Goal: Information Seeking & Learning: Learn about a topic

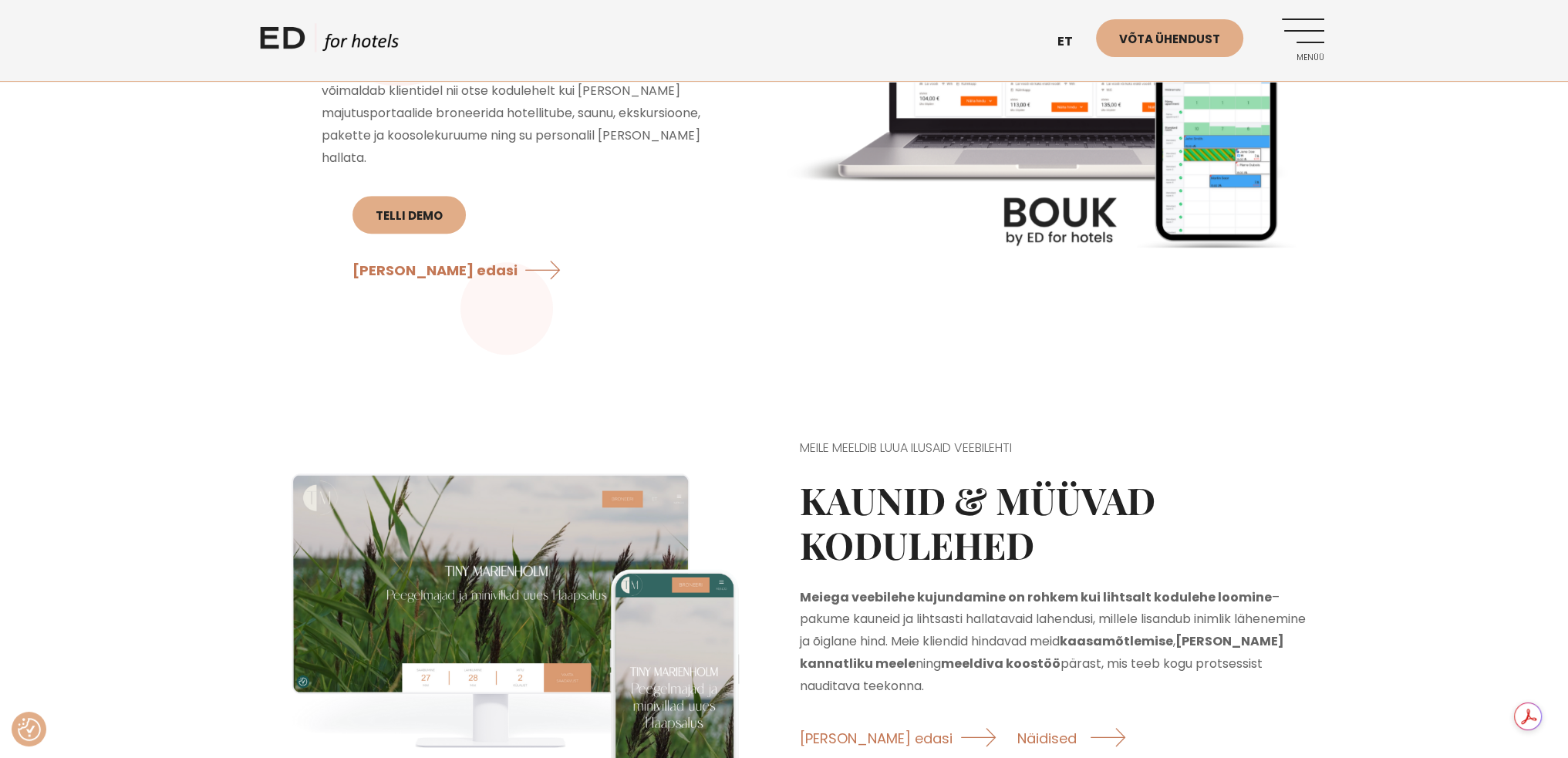
scroll to position [1775, 0]
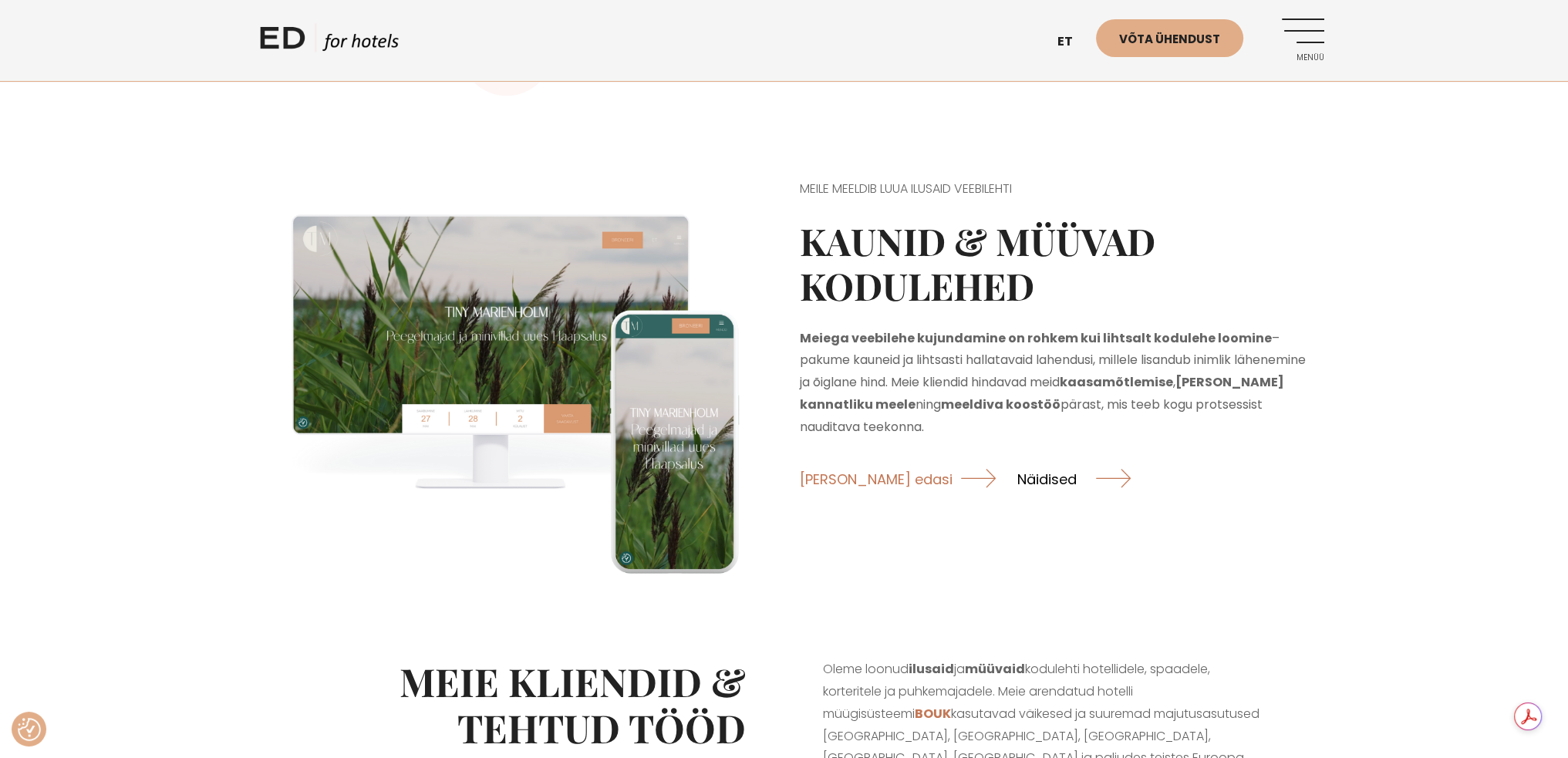
click at [1018, 499] on link "Näidised" at bounding box center [1074, 479] width 113 height 41
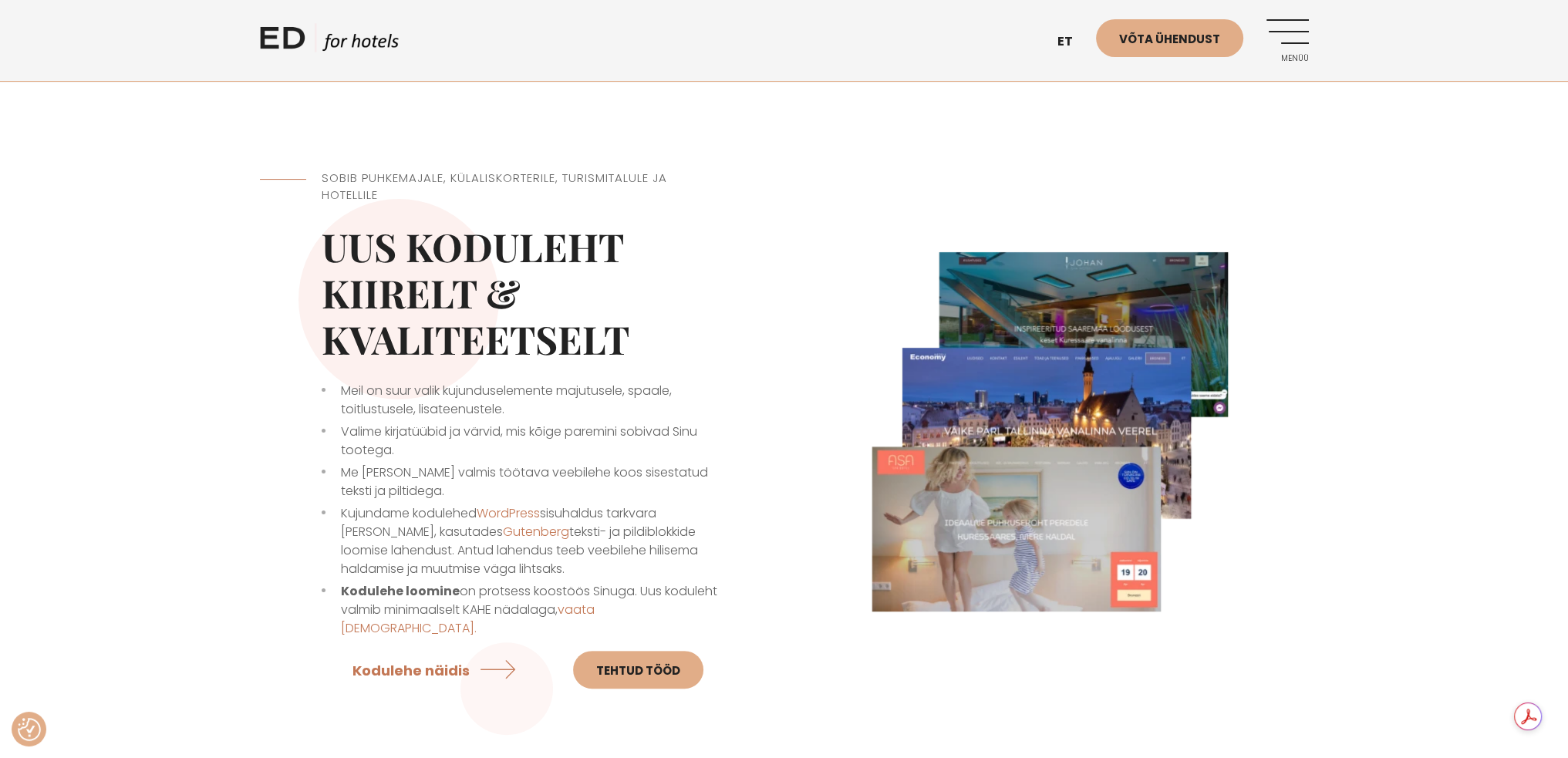
scroll to position [385, 0]
click at [441, 650] on link "Kodulehe näidis" at bounding box center [437, 670] width 171 height 41
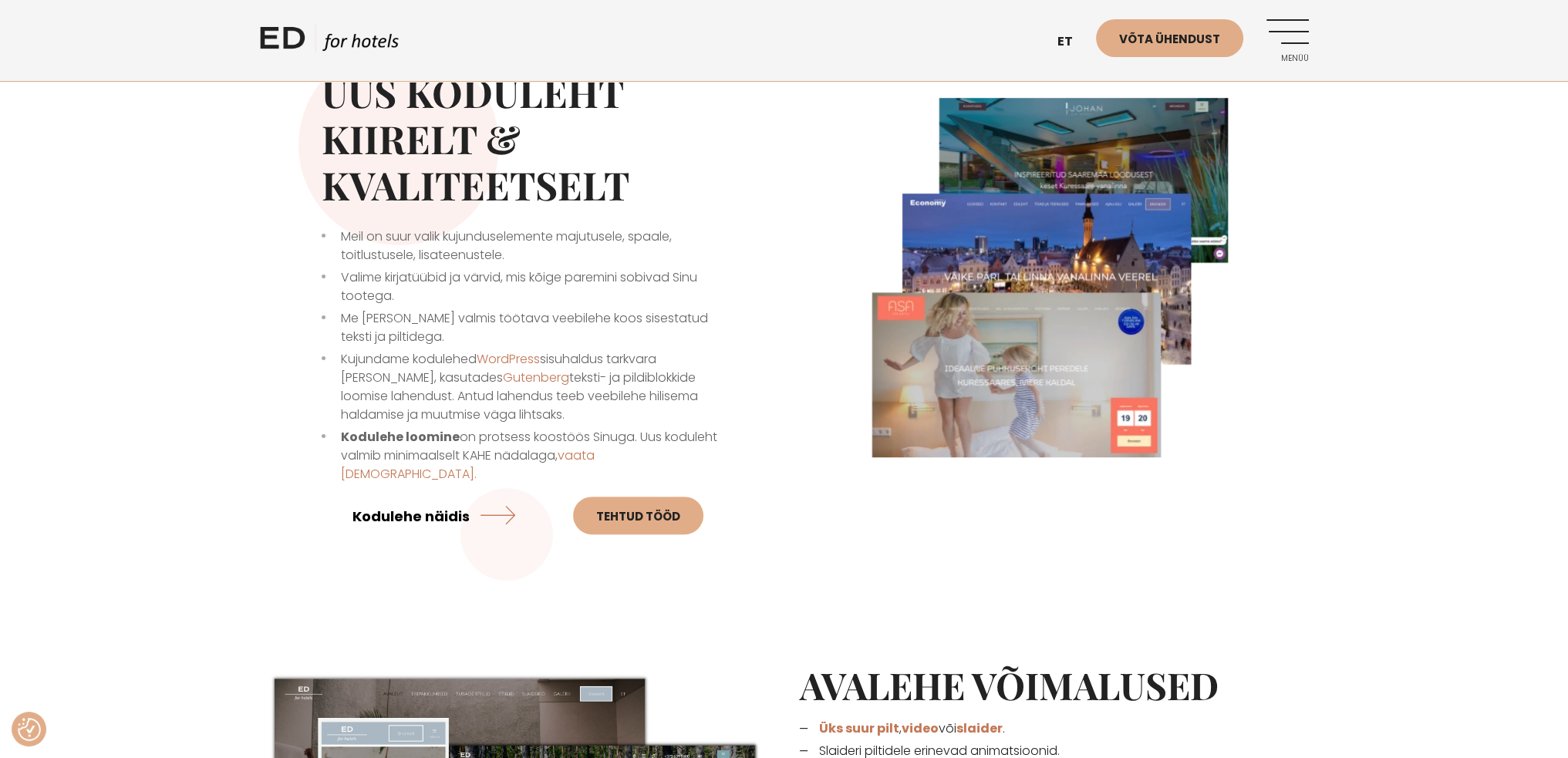
scroll to position [617, 0]
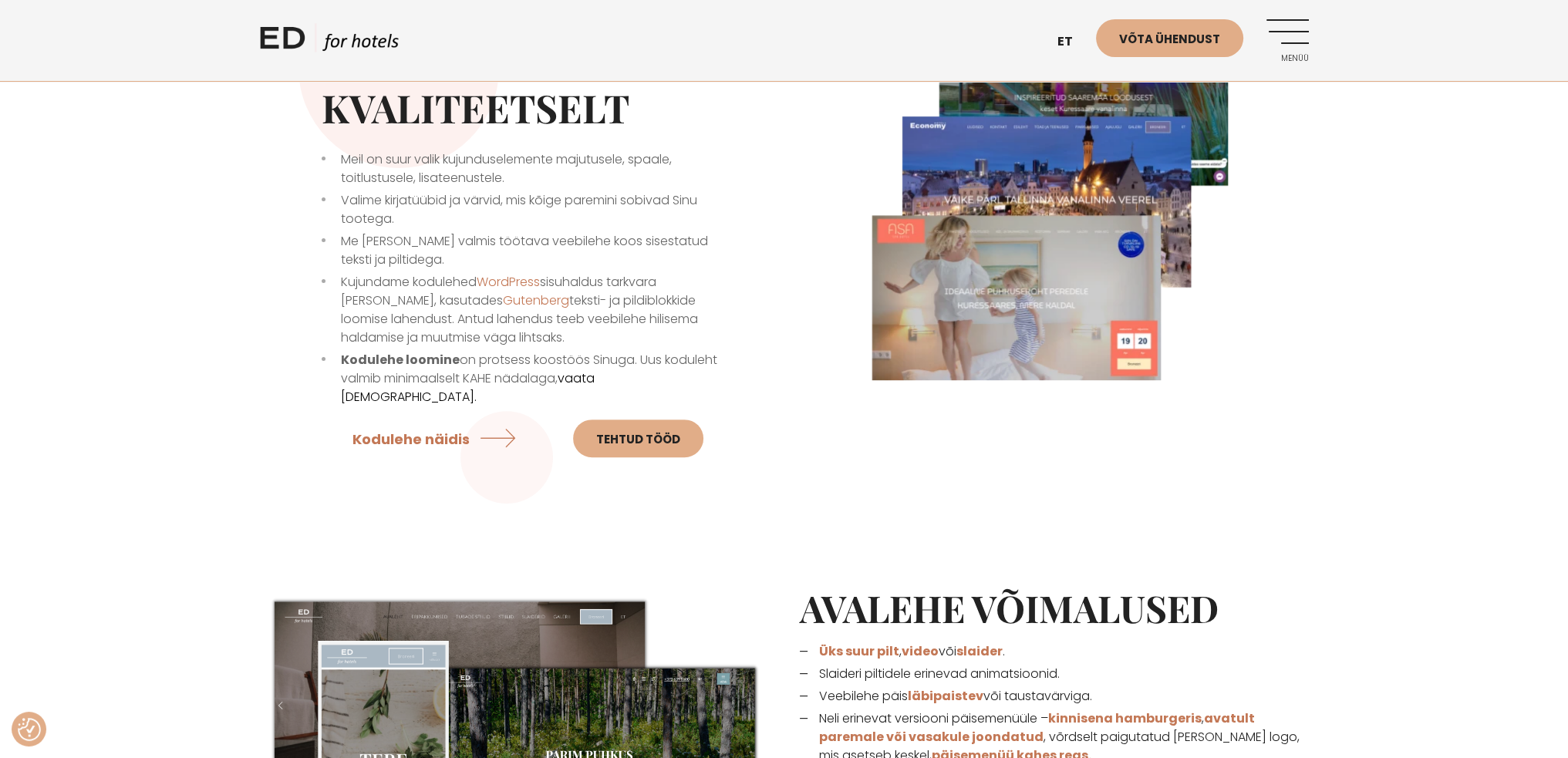
click at [595, 379] on link "vaata hindu." at bounding box center [467, 388] width 254 height 37
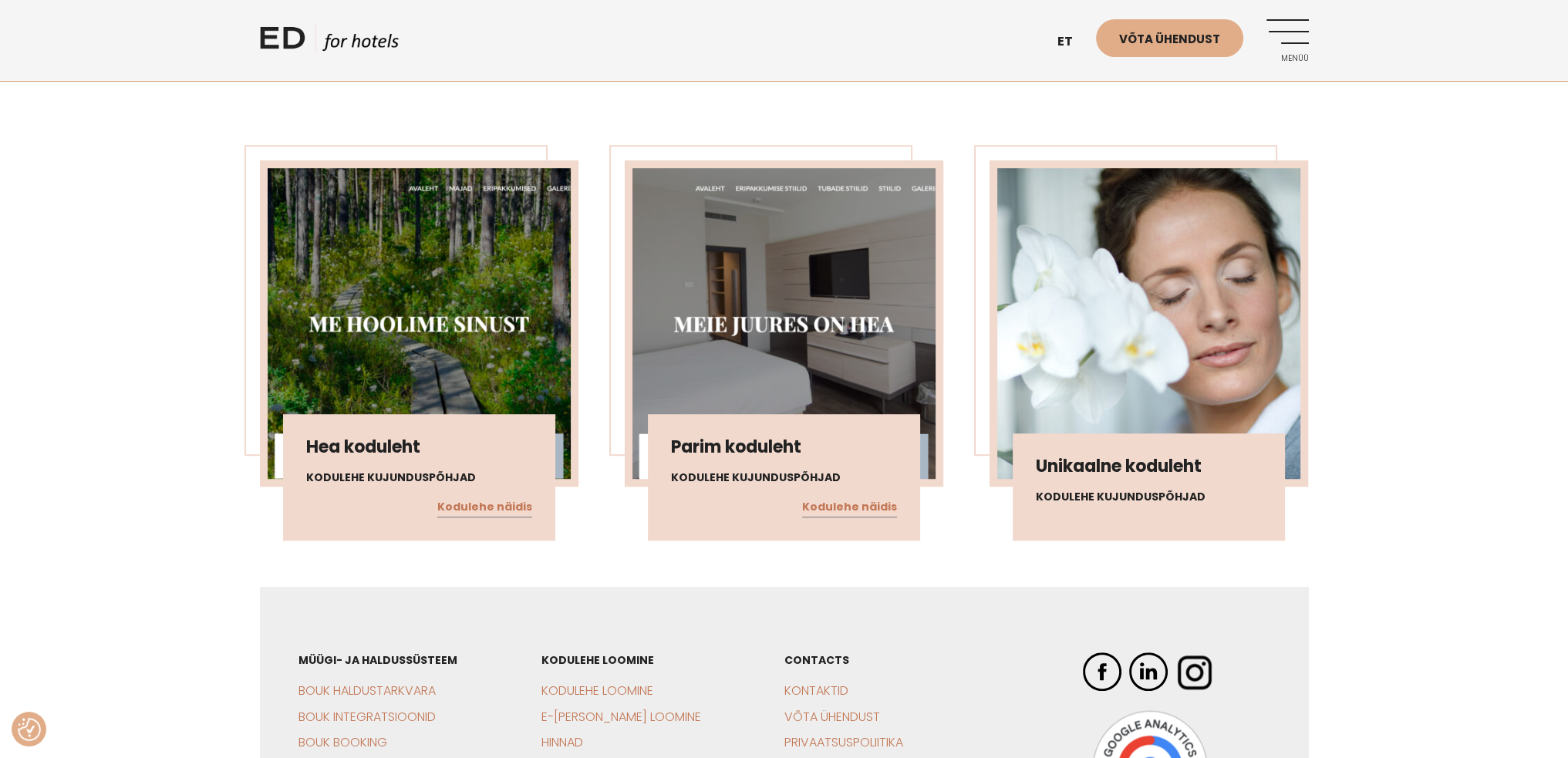
scroll to position [1389, 0]
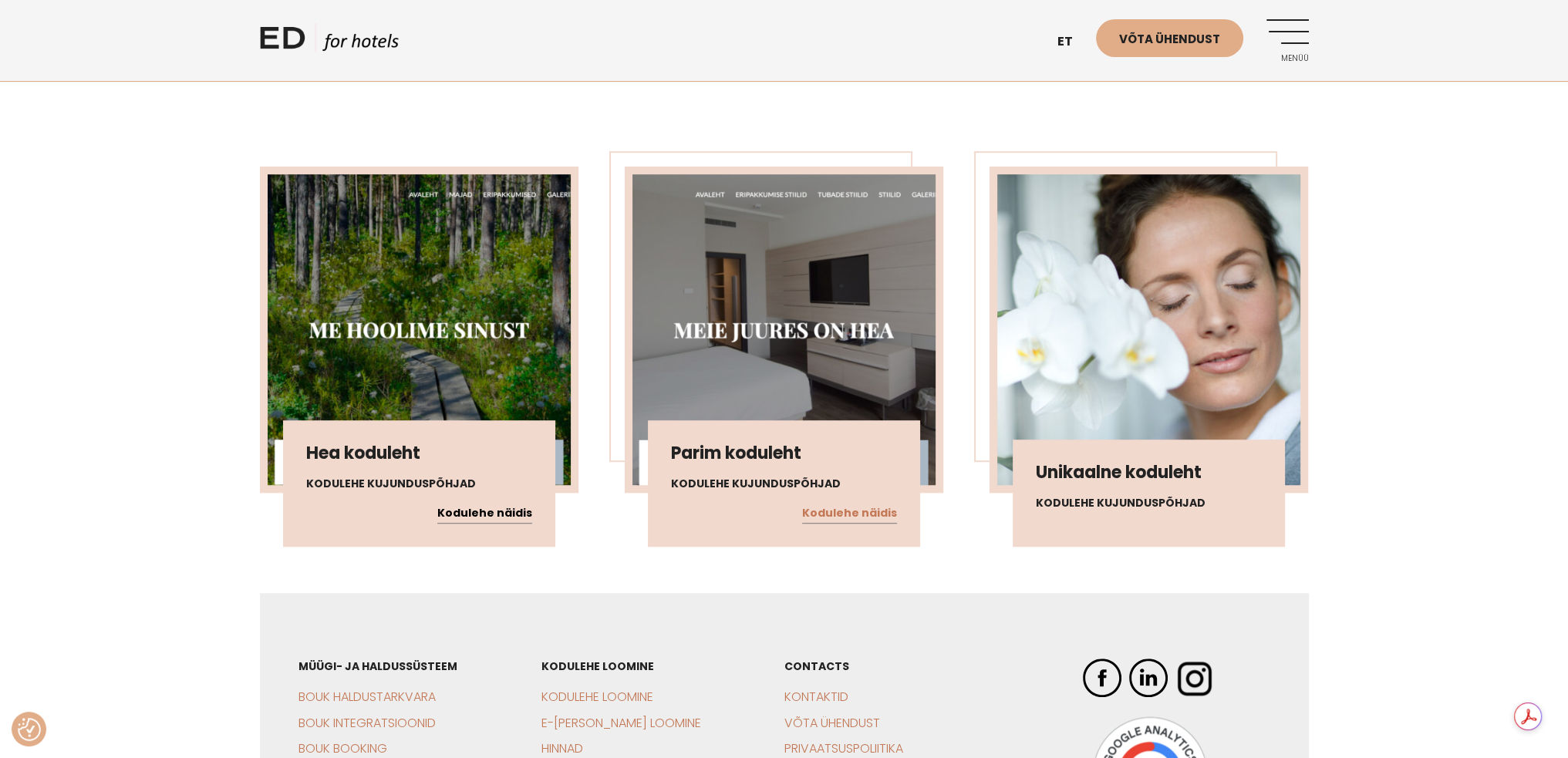
click at [497, 504] on link "Kodulehe näidis" at bounding box center [485, 514] width 95 height 20
click at [838, 504] on link "Kodulehe näidis" at bounding box center [850, 514] width 95 height 20
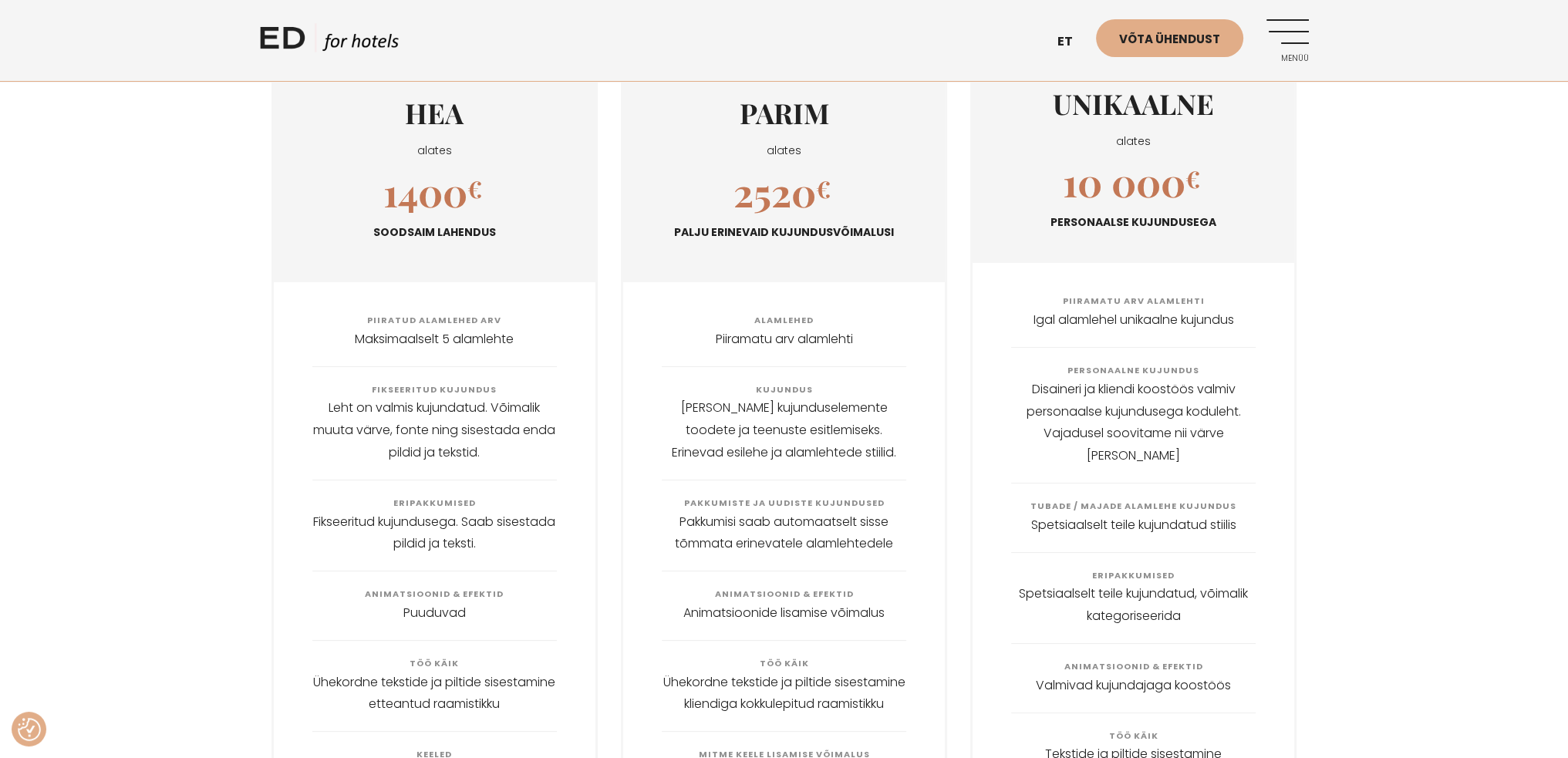
scroll to position [0, 0]
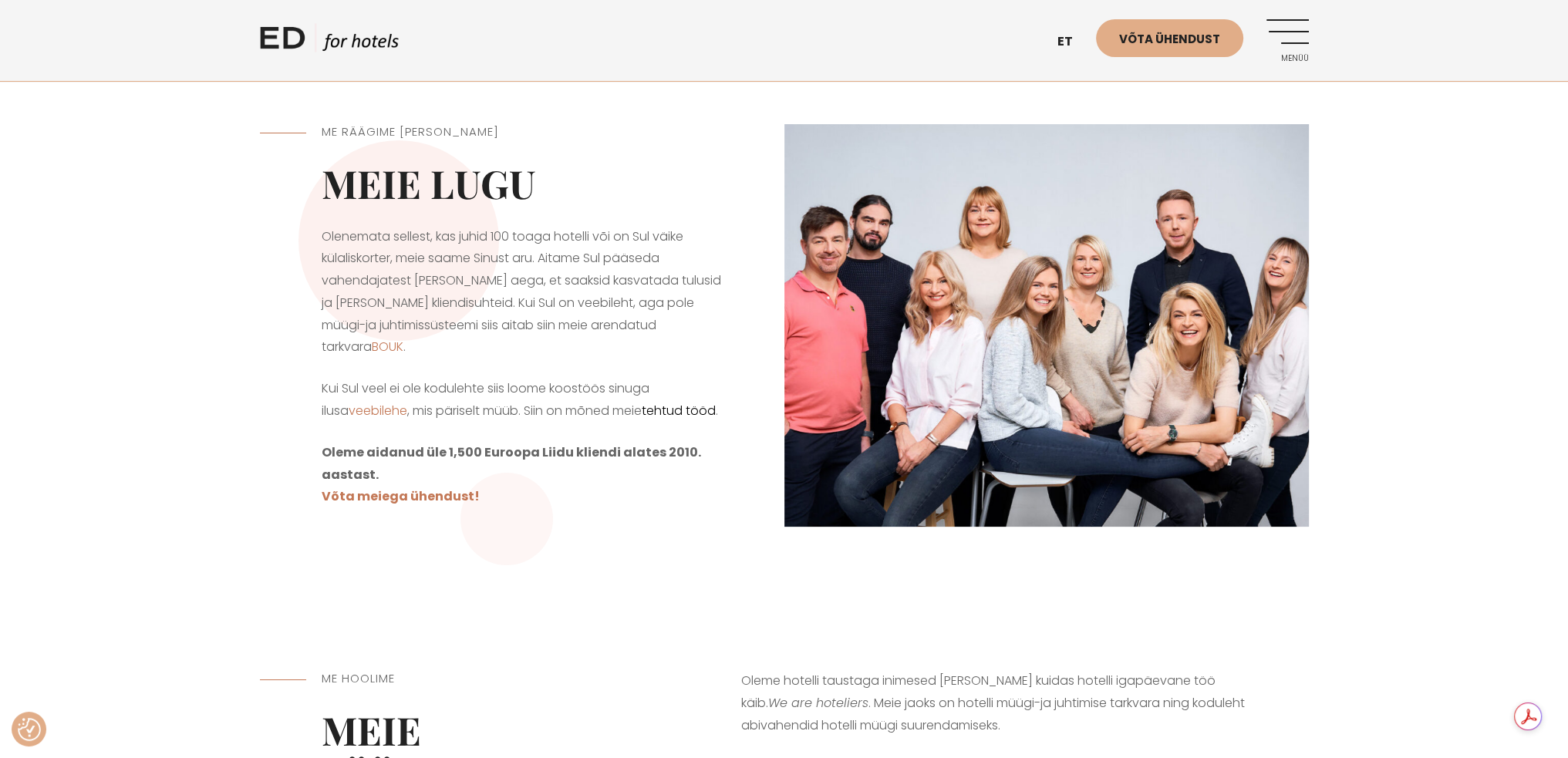
click at [650, 402] on link "tehtud tööd" at bounding box center [679, 410] width 74 height 17
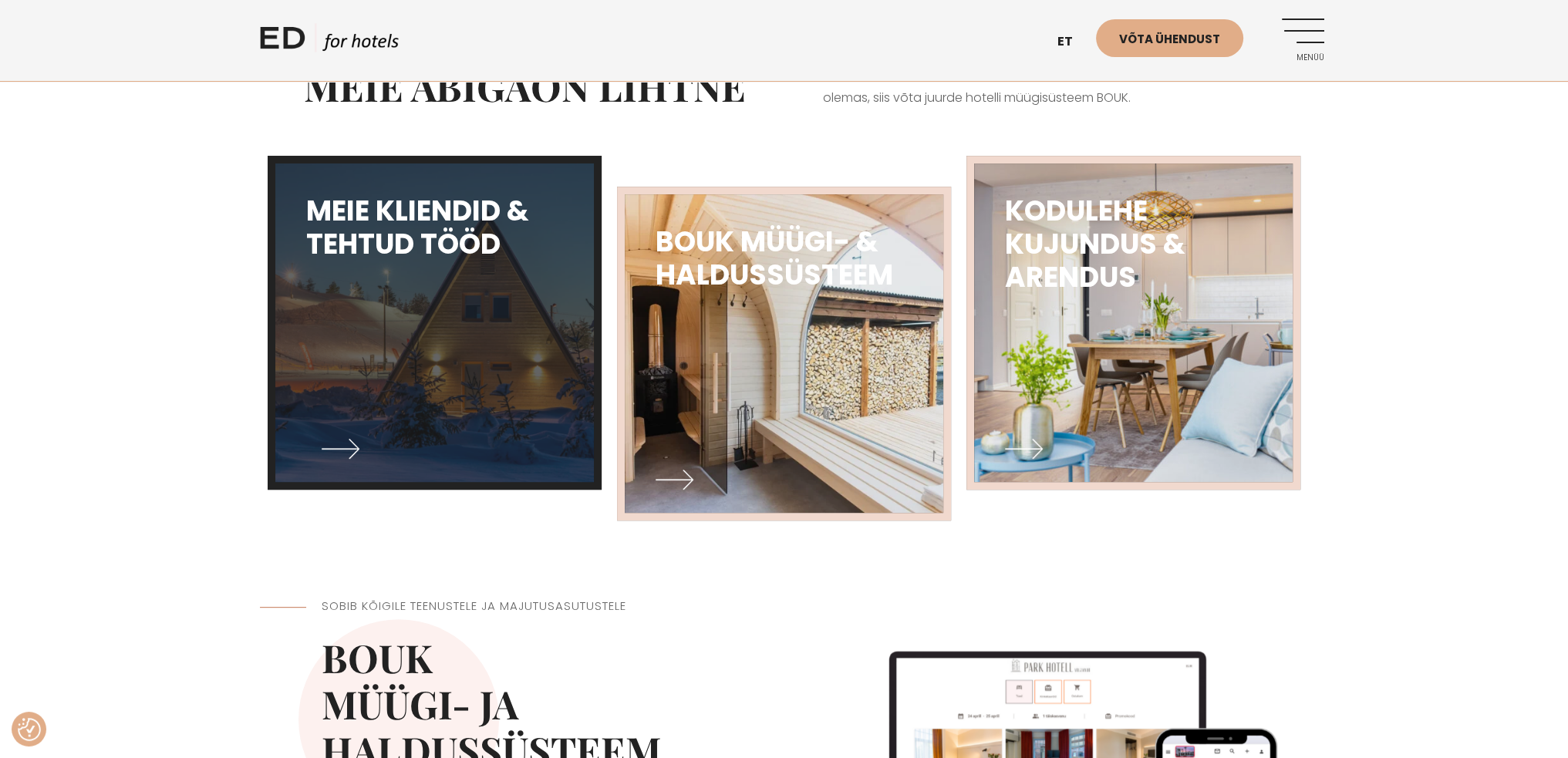
scroll to position [772, 0]
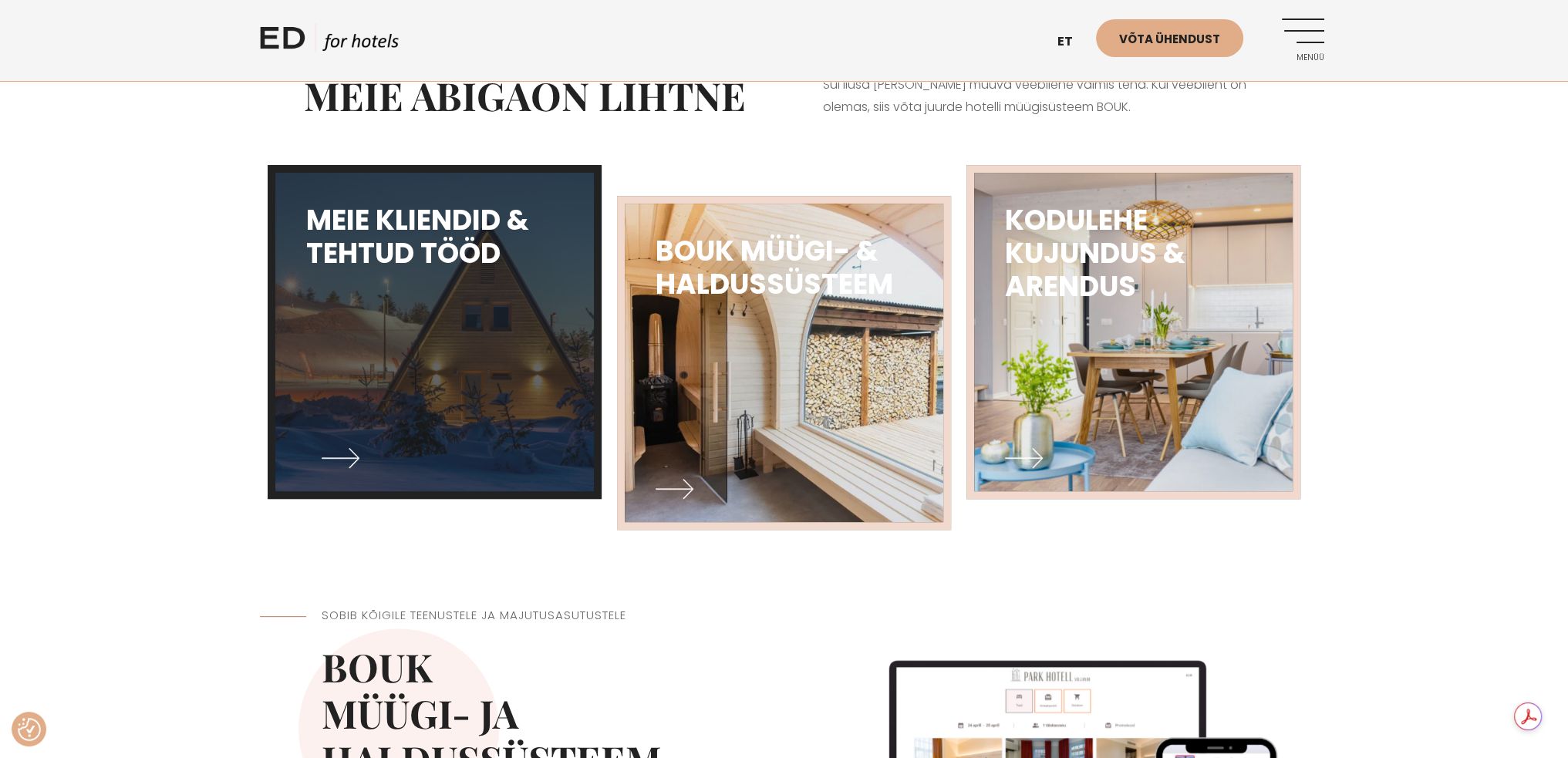
click at [586, 449] on img at bounding box center [434, 331] width 351 height 351
